Goal: Check status: Check status

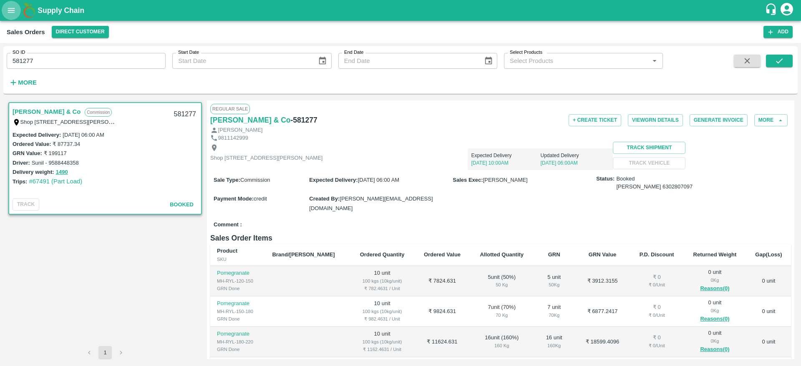
drag, startPoint x: 0, startPoint y: 0, endPoint x: 10, endPoint y: 13, distance: 16.0
click at [10, 13] on icon "open drawer" at bounding box center [11, 10] width 7 height 5
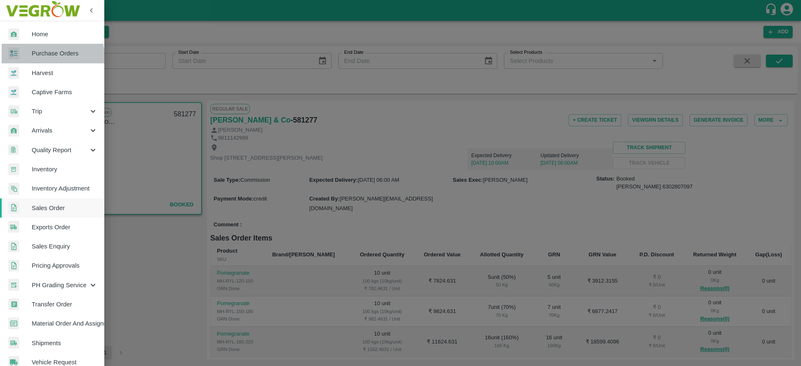
click at [41, 57] on span "Purchase Orders" at bounding box center [65, 53] width 66 height 9
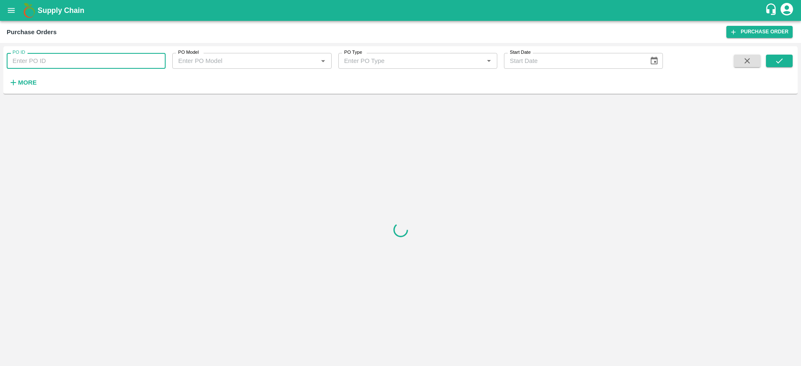
click at [85, 58] on input "PO ID" at bounding box center [86, 61] width 159 height 16
paste input "152595"
type input "152595"
click at [775, 65] on icon "submit" at bounding box center [779, 60] width 9 height 9
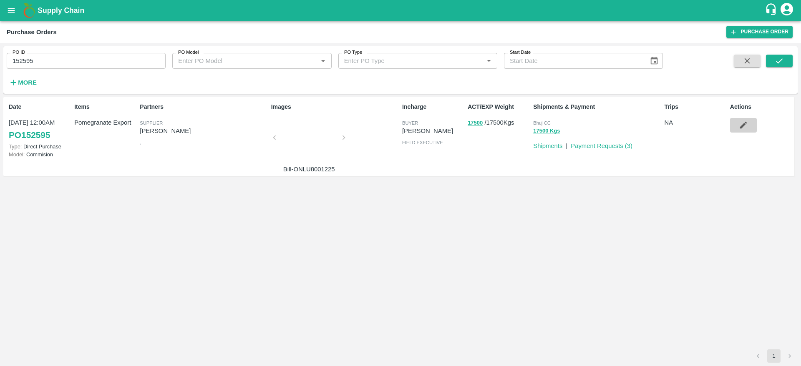
click at [747, 126] on icon "button" at bounding box center [743, 125] width 9 height 9
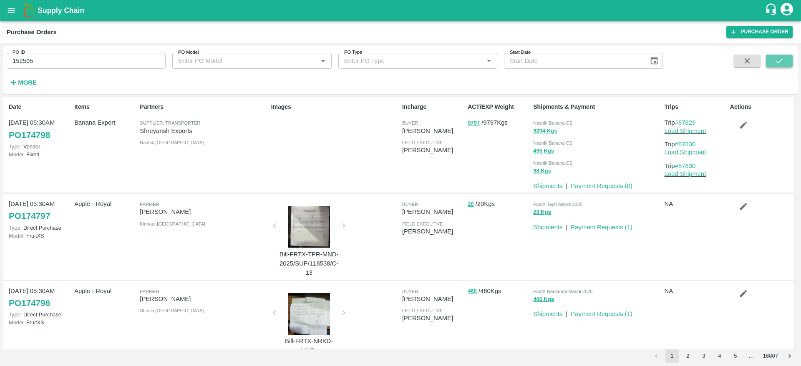
click at [778, 59] on icon "submit" at bounding box center [779, 60] width 9 height 9
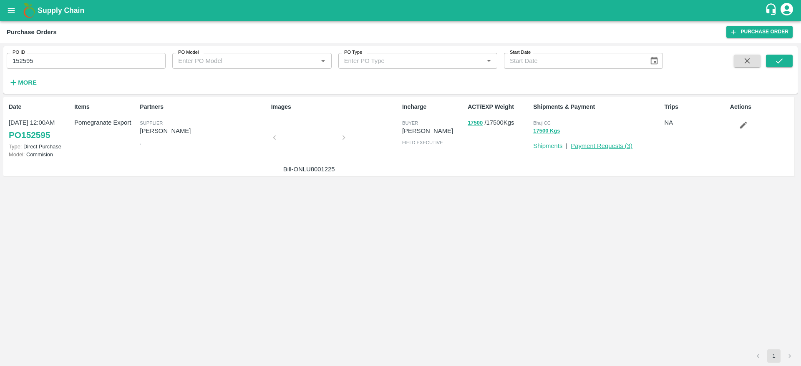
click at [608, 146] on link "Payment Requests ( 3 )" at bounding box center [602, 146] width 62 height 7
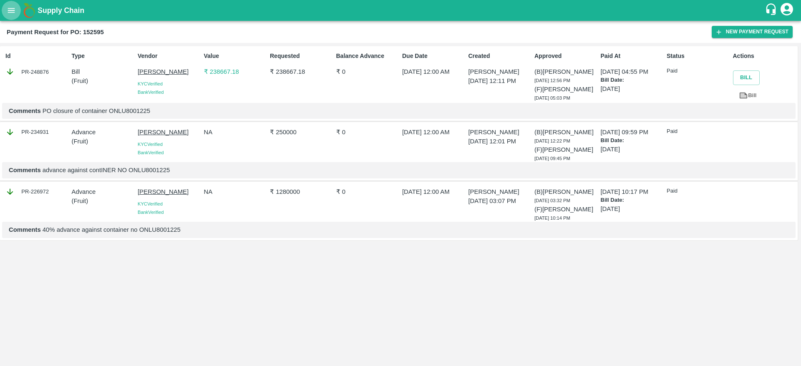
click at [15, 14] on icon "open drawer" at bounding box center [11, 10] width 9 height 9
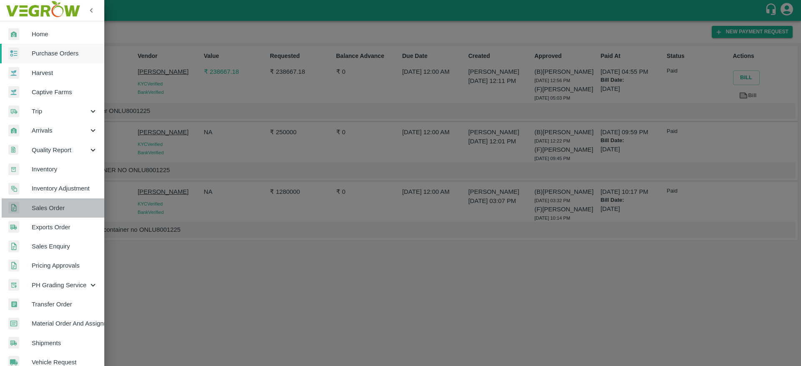
click at [55, 206] on span "Sales Order" at bounding box center [65, 208] width 66 height 9
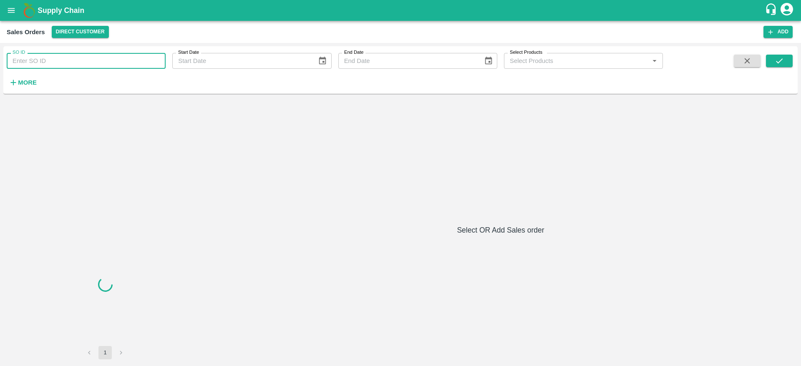
click at [130, 65] on input "SO ID" at bounding box center [86, 61] width 159 height 16
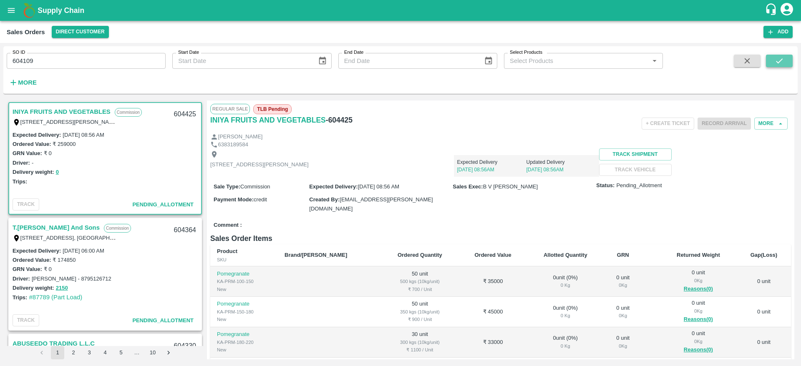
click at [785, 57] on button "submit" at bounding box center [779, 61] width 27 height 13
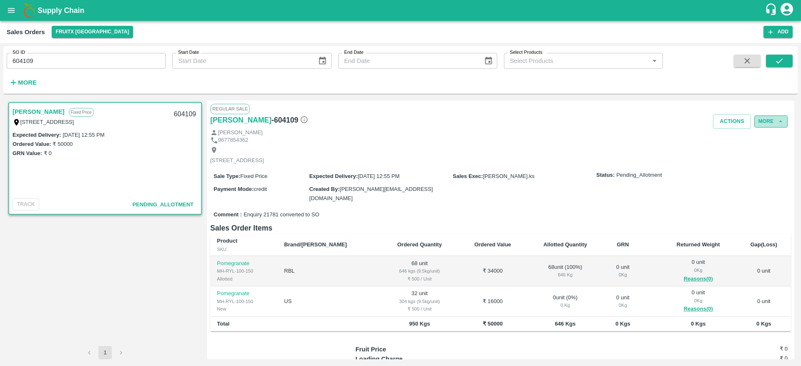
click at [770, 125] on button "More" at bounding box center [770, 122] width 33 height 12
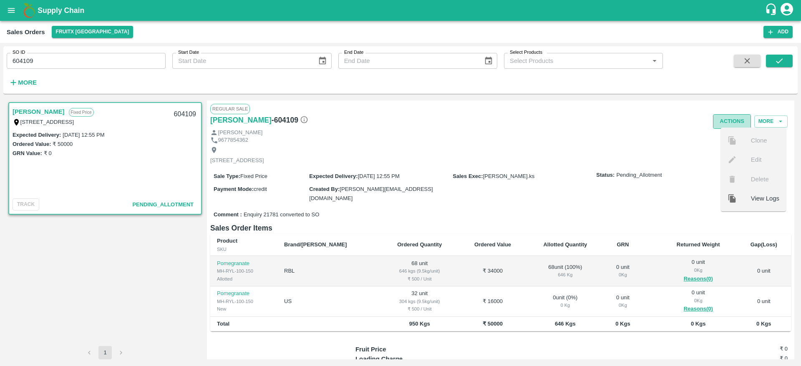
click at [715, 118] on button "Actions" at bounding box center [732, 121] width 38 height 15
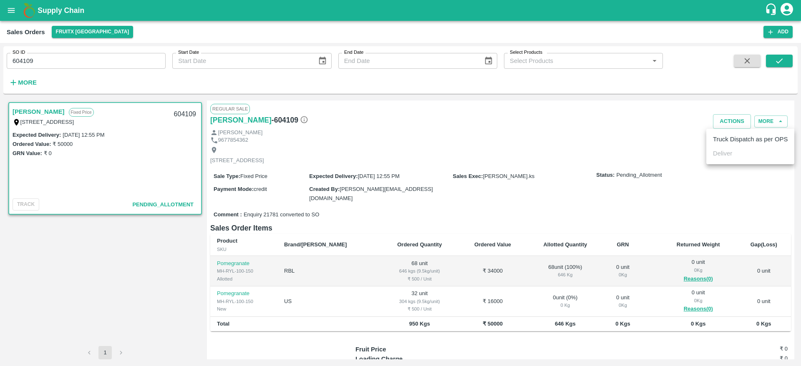
drag, startPoint x: 527, startPoint y: 264, endPoint x: 556, endPoint y: 274, distance: 30.7
click at [556, 274] on div at bounding box center [400, 183] width 801 height 366
click at [726, 125] on button "Actions" at bounding box center [732, 121] width 38 height 15
click at [745, 140] on li "Truck Dispatch as per OPS" at bounding box center [750, 139] width 88 height 14
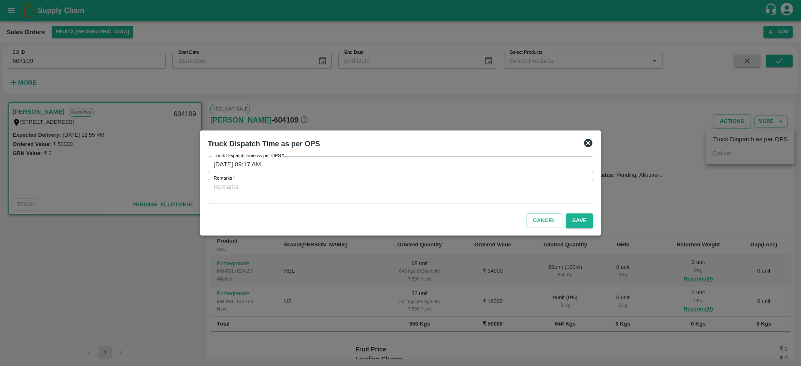
click at [588, 142] on icon at bounding box center [588, 143] width 8 height 8
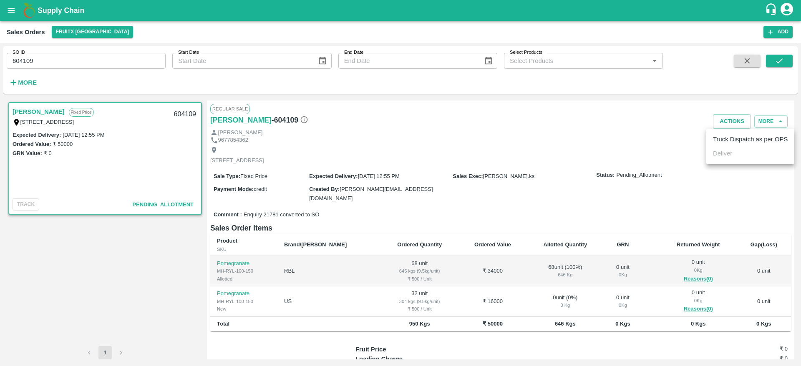
drag, startPoint x: 49, startPoint y: 55, endPoint x: 0, endPoint y: 63, distance: 49.7
click at [0, 63] on div at bounding box center [400, 183] width 801 height 366
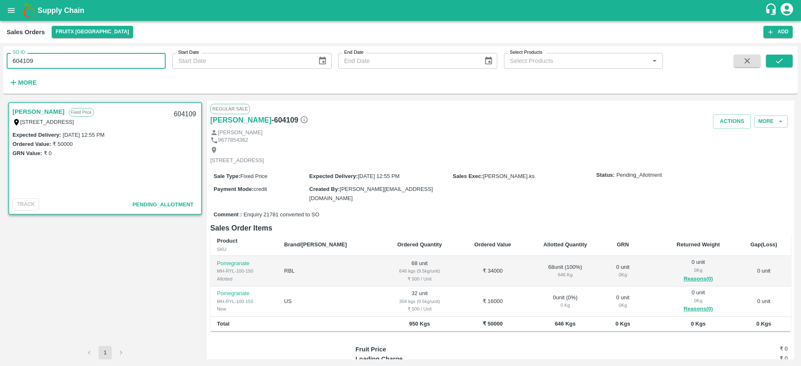
click at [51, 56] on input "604109" at bounding box center [86, 61] width 159 height 16
drag, startPoint x: 51, startPoint y: 56, endPoint x: 3, endPoint y: 65, distance: 49.6
click at [3, 65] on div "SO ID 604109 SO ID Start Date Start Date End Date End Date Select Products Sele…" at bounding box center [400, 204] width 801 height 323
paste input "text"
type input "581348"
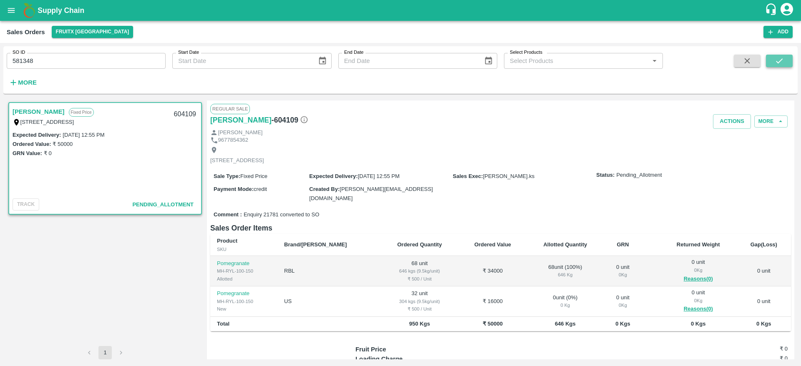
click at [785, 62] on button "submit" at bounding box center [779, 61] width 27 height 13
